Goal: Information Seeking & Learning: Stay updated

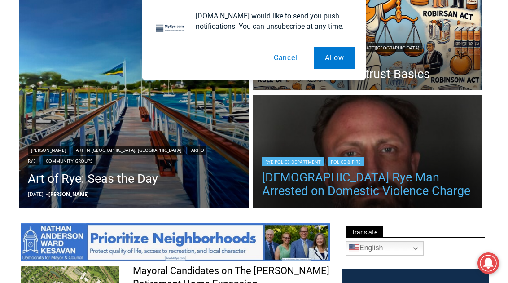
click at [303, 173] on link "42 Year Old Rye Man Arrested on Domestic Violence Charge" at bounding box center [368, 183] width 212 height 27
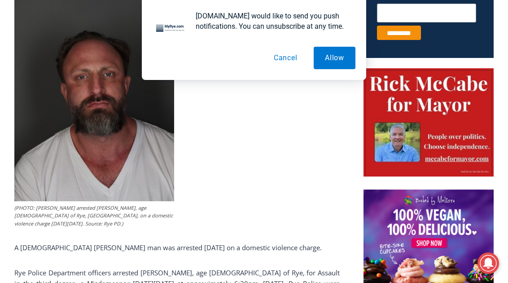
scroll to position [397, 0]
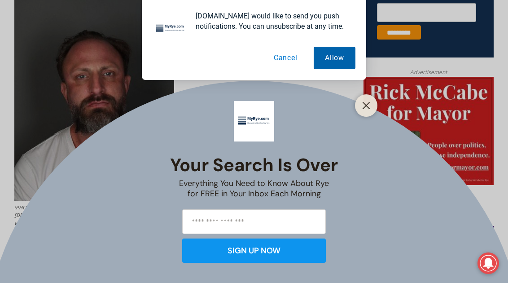
click at [324, 61] on button "Allow" at bounding box center [334, 58] width 42 height 22
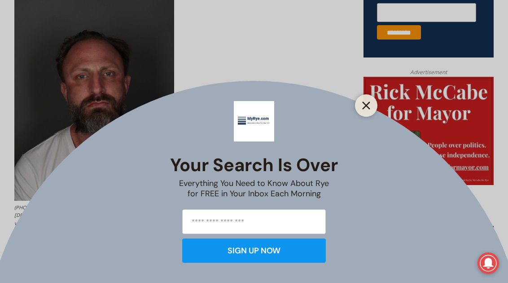
click at [362, 104] on icon "Close" at bounding box center [366, 105] width 8 height 8
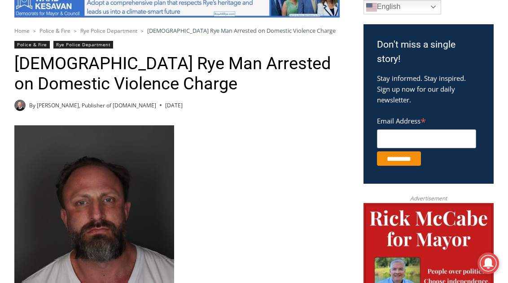
scroll to position [270, 0]
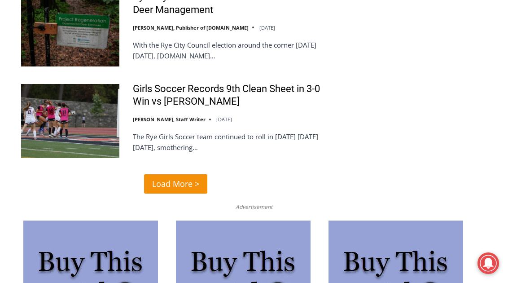
scroll to position [2228, 0]
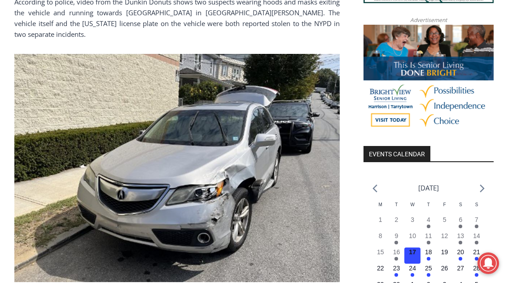
scroll to position [858, 0]
